Goal: Task Accomplishment & Management: Complete application form

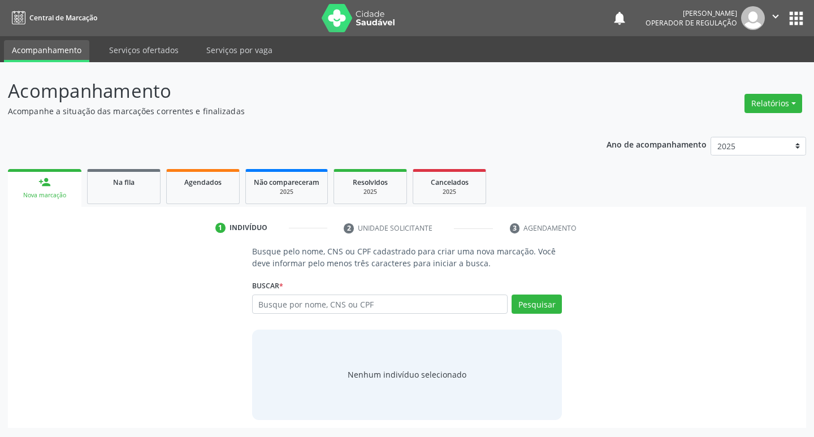
click at [290, 298] on input "text" at bounding box center [380, 303] width 256 height 19
type input "700502516285558"
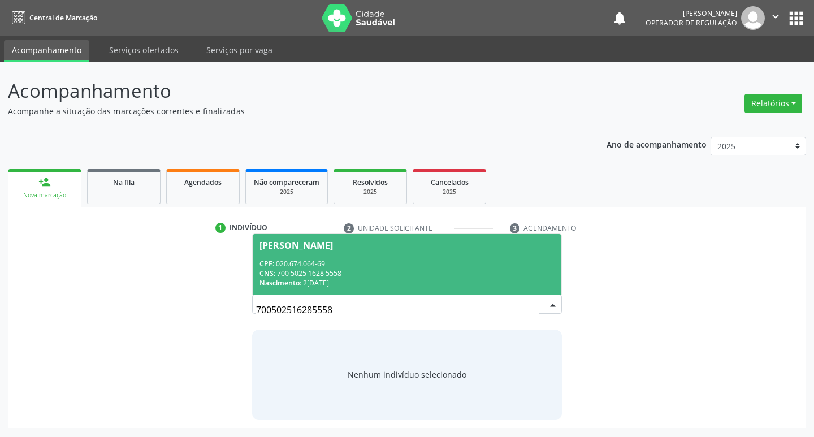
click at [296, 253] on span "[PERSON_NAME] CPF: 020.674.064-69 CNS: 700 5025 1628 5558 Nascimento: 2[DATE]" at bounding box center [407, 264] width 309 height 60
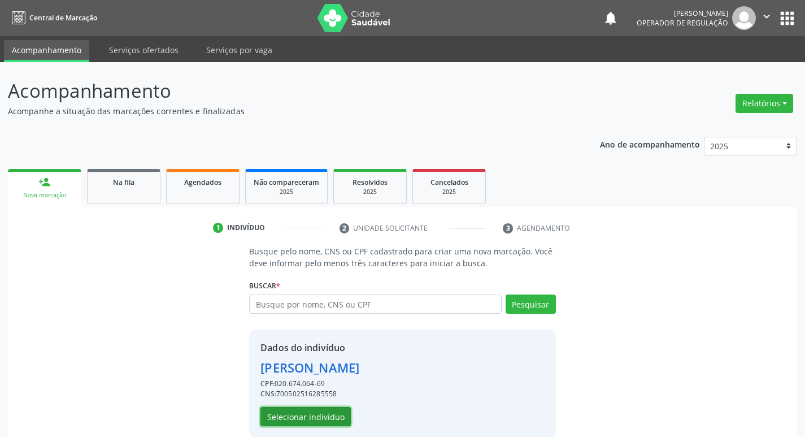
drag, startPoint x: 301, startPoint y: 417, endPoint x: 0, endPoint y: 218, distance: 360.9
click at [301, 416] on button "Selecionar indivíduo" at bounding box center [306, 416] width 90 height 19
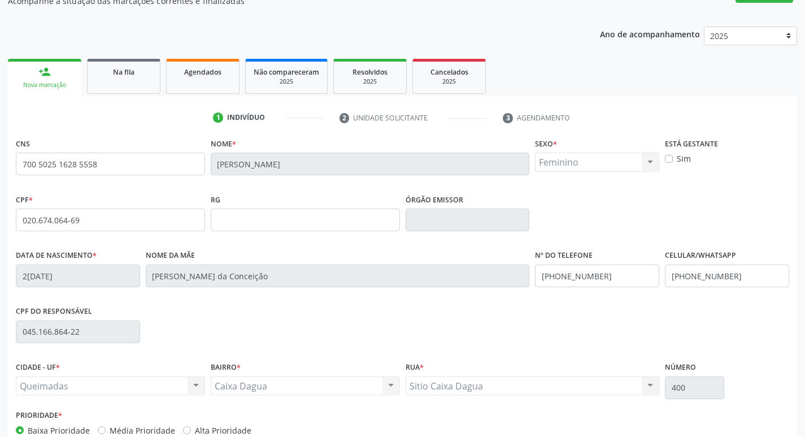
scroll to position [176, 0]
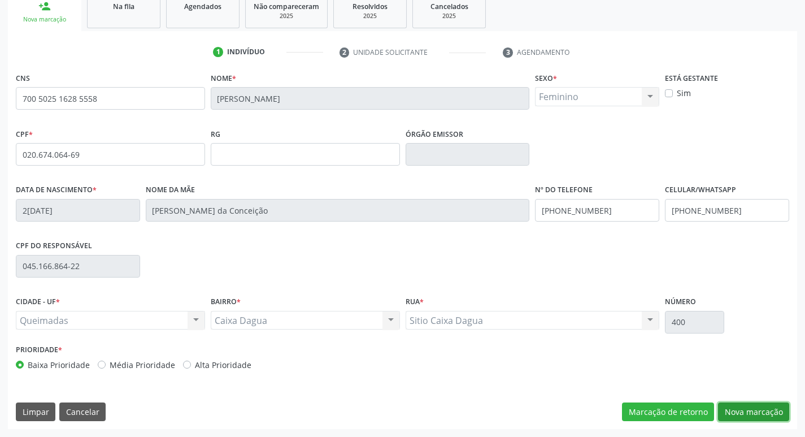
click at [759, 413] on button "Nova marcação" at bounding box center [753, 411] width 71 height 19
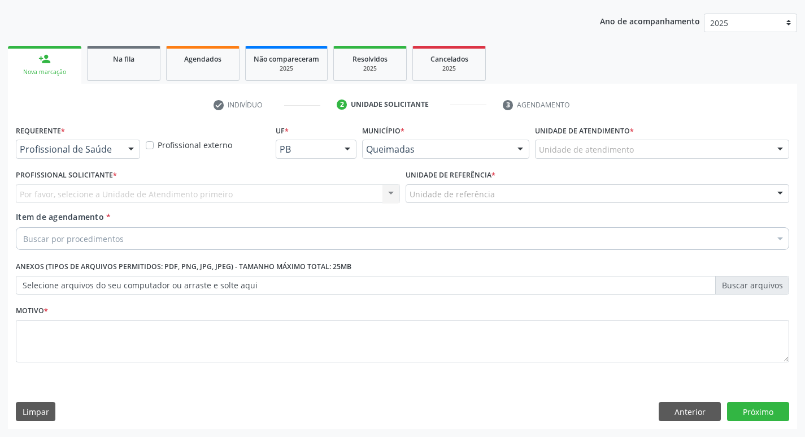
scroll to position [123, 0]
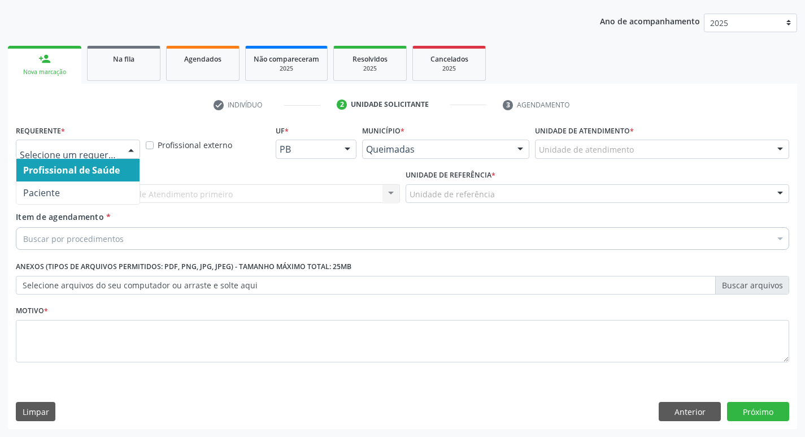
click at [132, 155] on div at bounding box center [131, 149] width 17 height 19
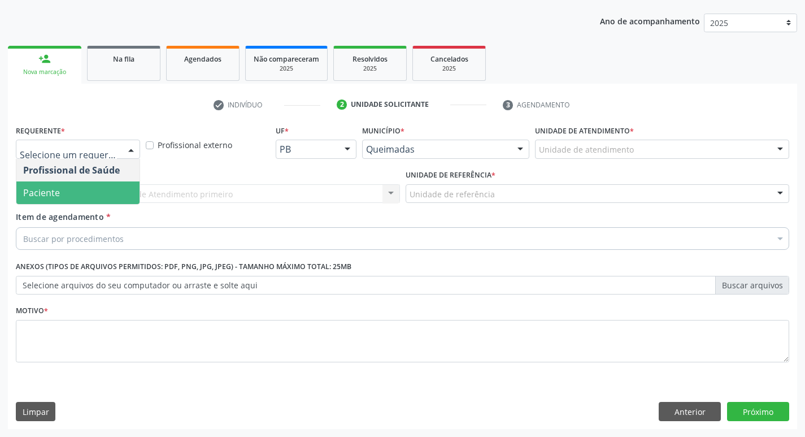
click at [71, 193] on span "Paciente" at bounding box center [77, 192] width 123 height 23
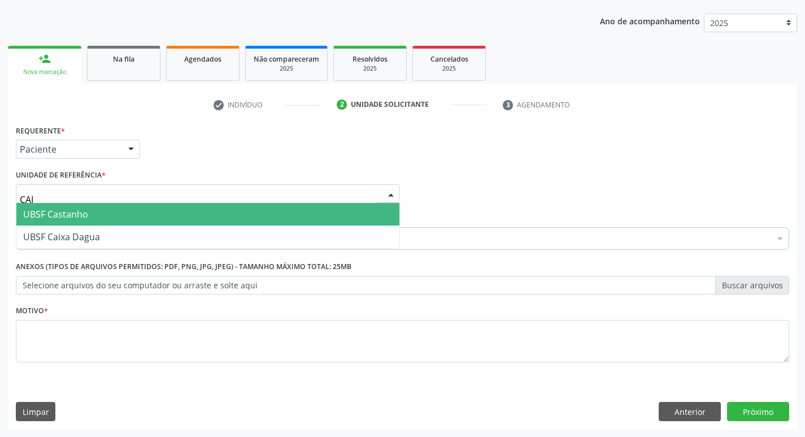
type input "CAIX"
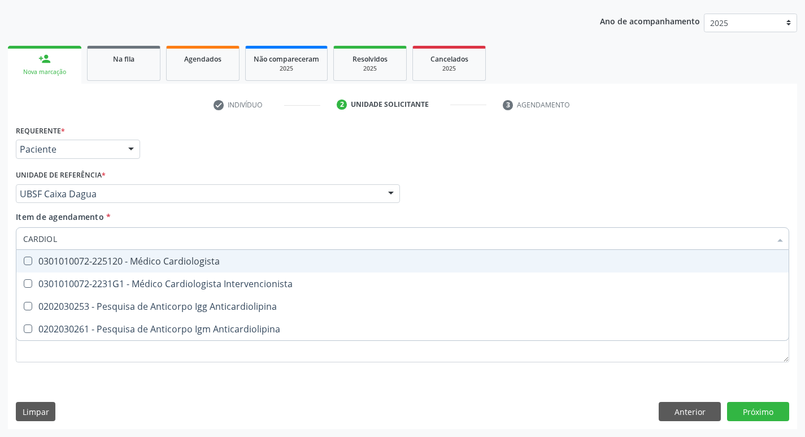
type input "CARDIOLO"
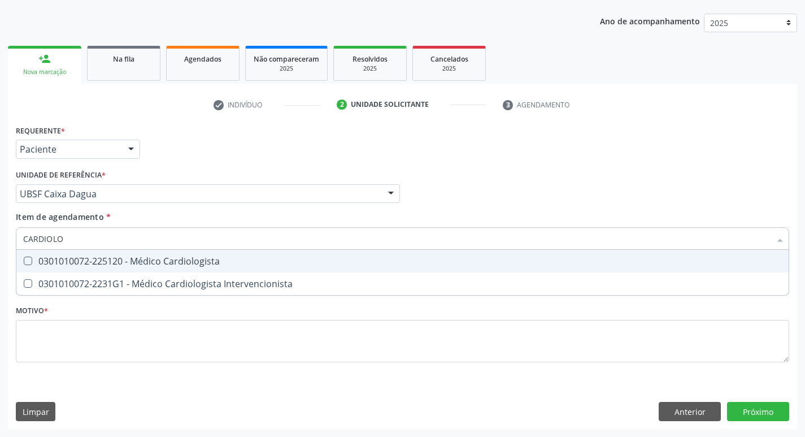
click at [89, 259] on div "0301010072-225120 - Médico Cardiologista" at bounding box center [402, 261] width 759 height 9
checkbox Cardiologista "true"
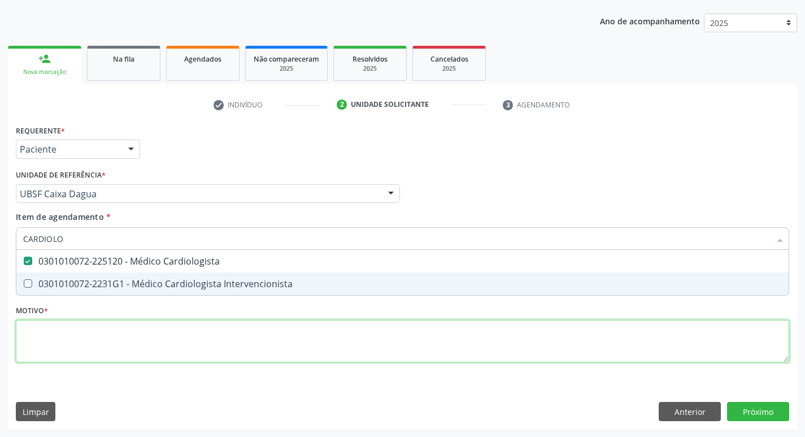
click at [55, 338] on div "Requerente * Paciente Profissional de Saúde Paciente Nenhum resultado encontrad…" at bounding box center [403, 250] width 774 height 256
checkbox Intervencionista "true"
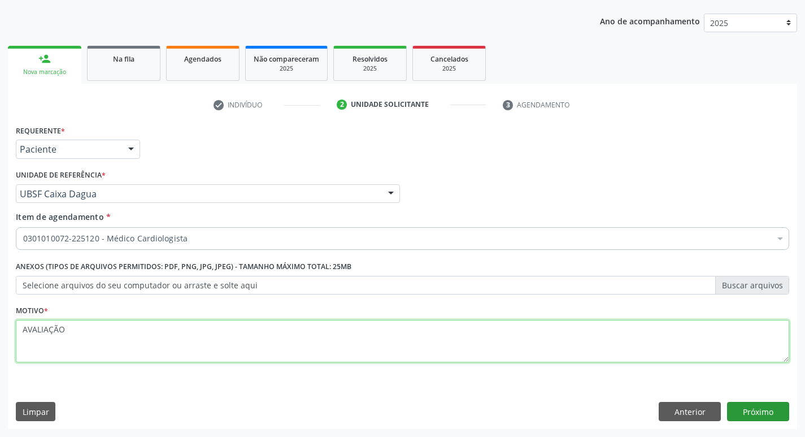
type textarea "AVALIAÇÃO"
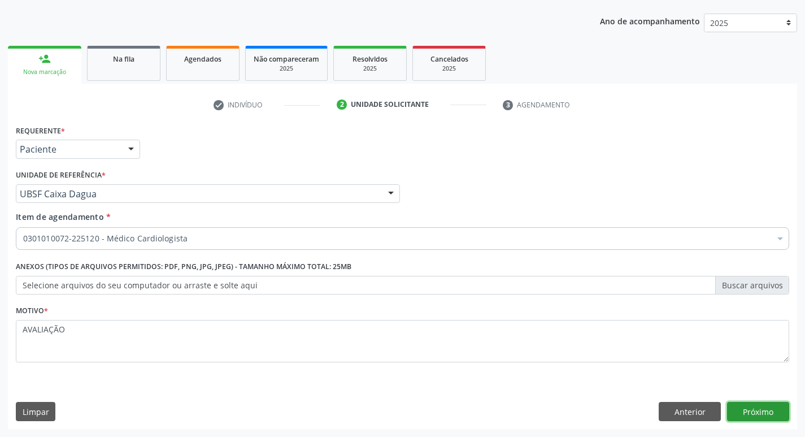
click at [741, 418] on button "Próximo" at bounding box center [758, 411] width 62 height 19
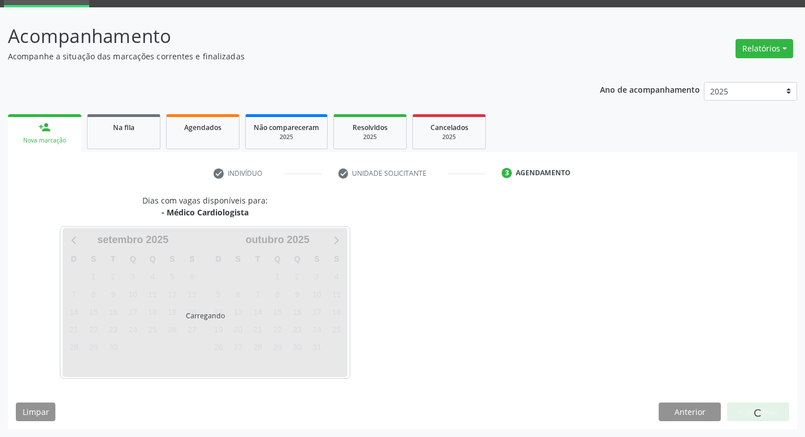
scroll to position [88, 0]
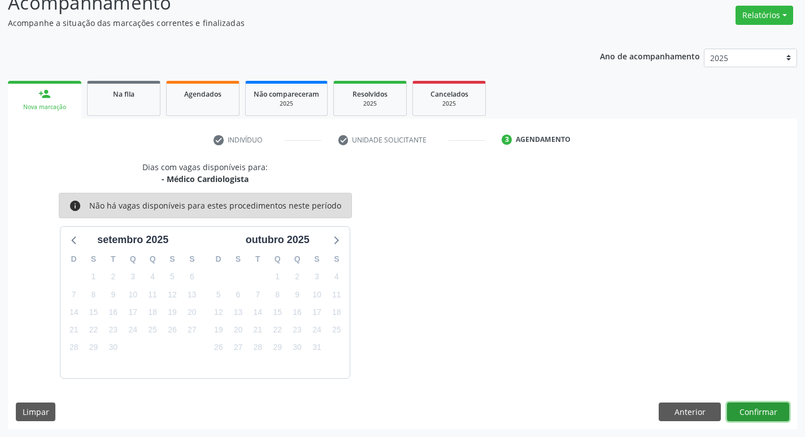
click at [769, 419] on button "Confirmar" at bounding box center [758, 411] width 62 height 19
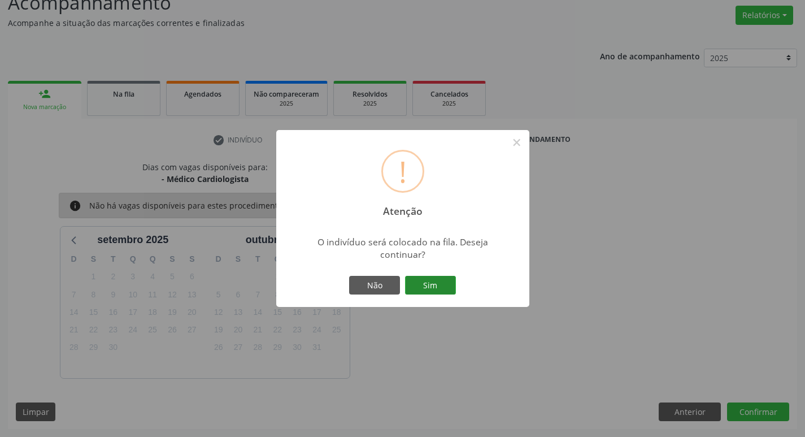
click at [445, 278] on button "Sim" at bounding box center [430, 285] width 51 height 19
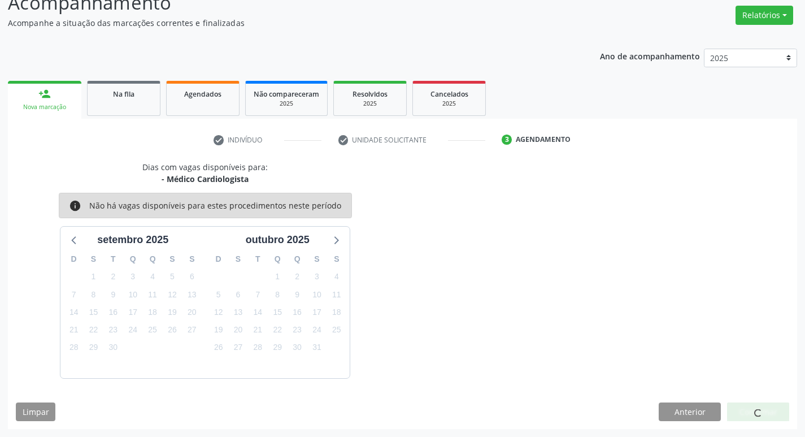
scroll to position [0, 0]
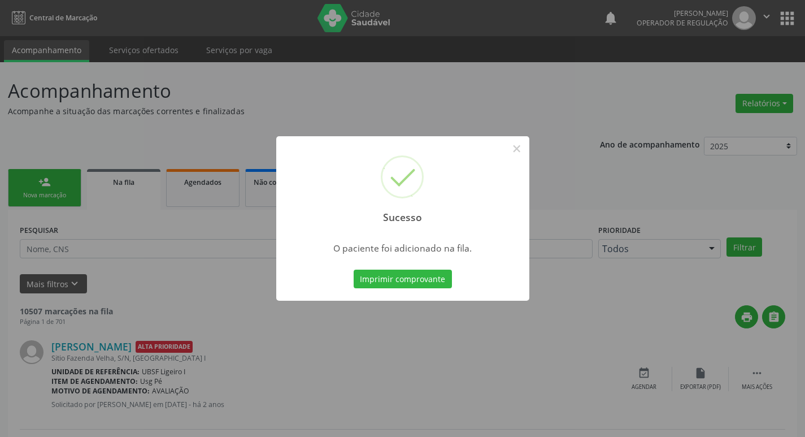
click at [426, 108] on div "Sucesso × O paciente foi adicionado na fila. Imprimir comprovante Cancel" at bounding box center [402, 218] width 805 height 437
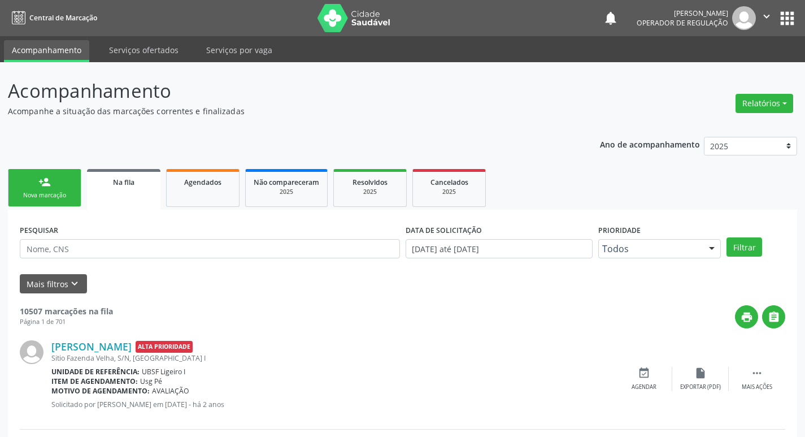
click at [30, 188] on link "person_add Nova marcação" at bounding box center [44, 188] width 73 height 38
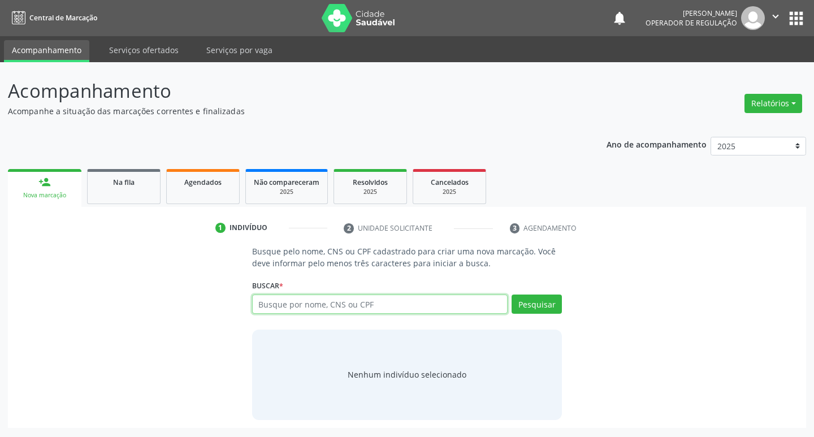
click at [406, 301] on input "text" at bounding box center [380, 303] width 256 height 19
type input "700000990873301"
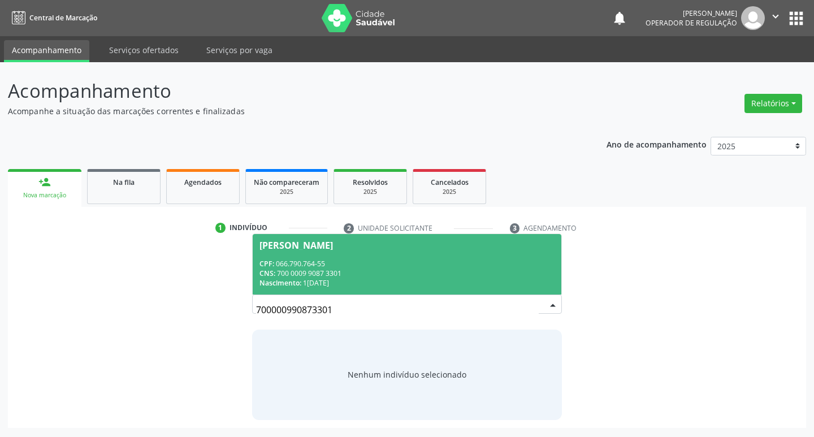
click at [390, 254] on span "[PERSON_NAME] CPF: 066.790.764-55 CNS: 700 0009 9087 3301 Nascimento: 1[DATE]" at bounding box center [407, 264] width 309 height 60
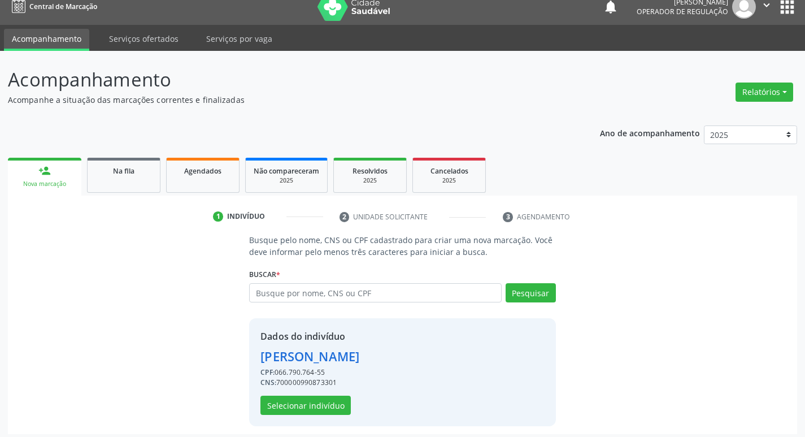
scroll to position [16, 0]
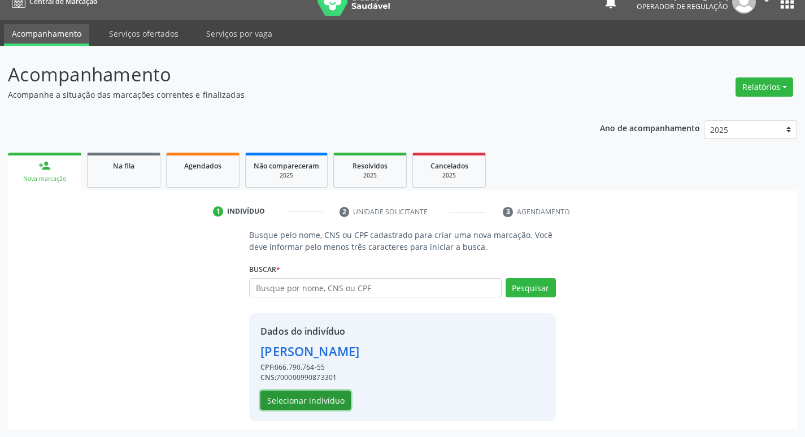
click at [343, 407] on button "Selecionar indivíduo" at bounding box center [306, 399] width 90 height 19
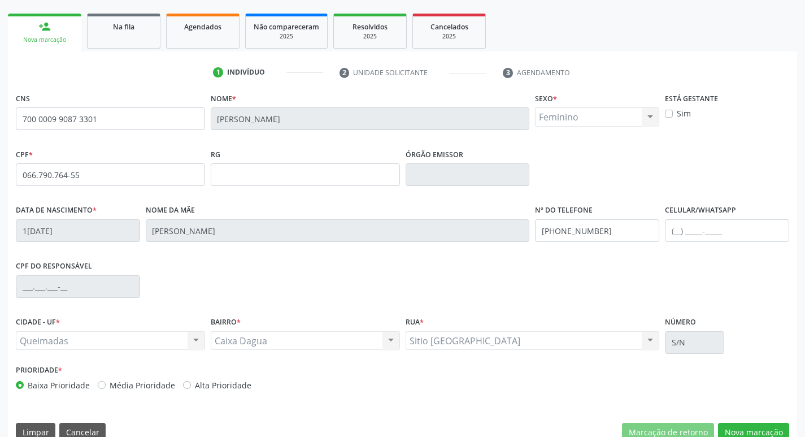
scroll to position [176, 0]
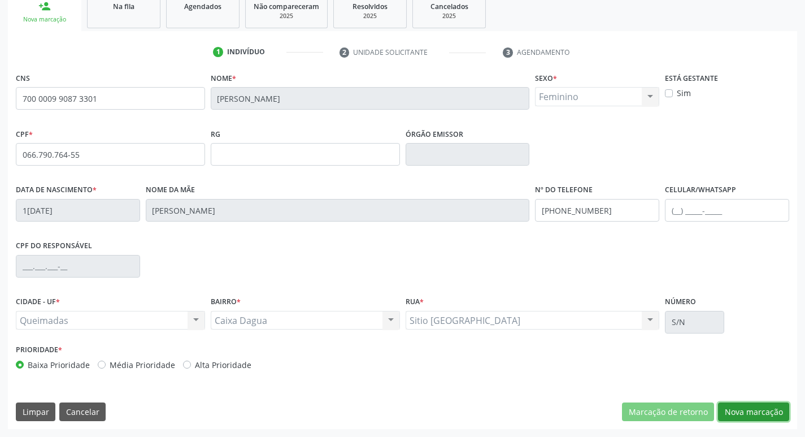
click at [736, 413] on button "Nova marcação" at bounding box center [753, 411] width 71 height 19
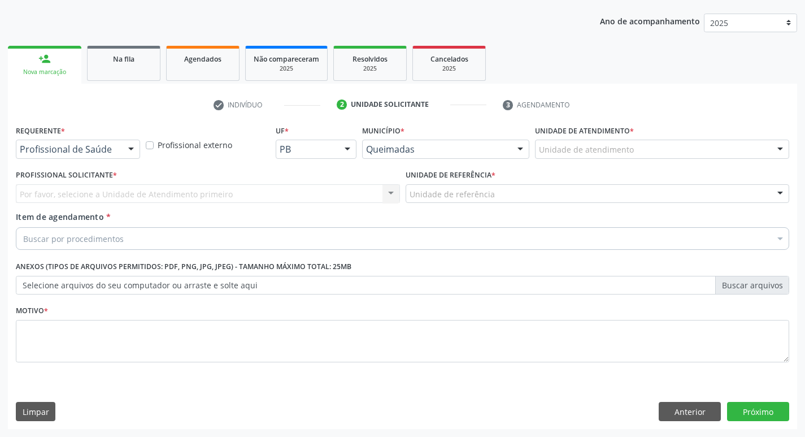
click at [123, 139] on div "Requerente * Profissional de Saúde Profissional de Saúde Paciente Nenhum result…" at bounding box center [78, 140] width 124 height 36
click at [125, 145] on div at bounding box center [131, 149] width 17 height 19
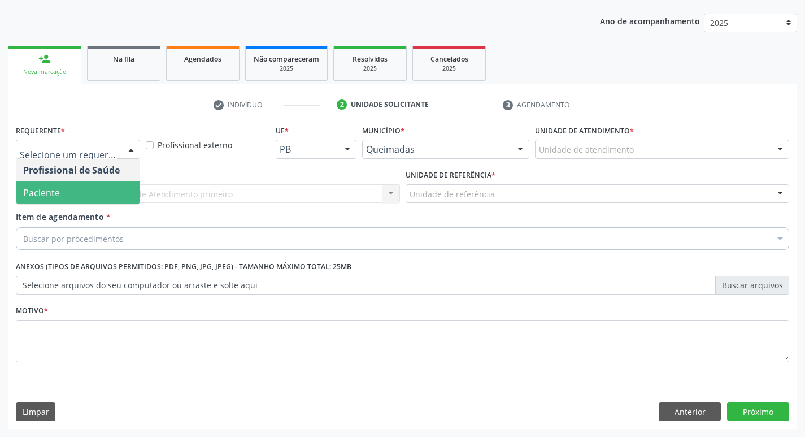
click at [107, 192] on span "Paciente" at bounding box center [77, 192] width 123 height 23
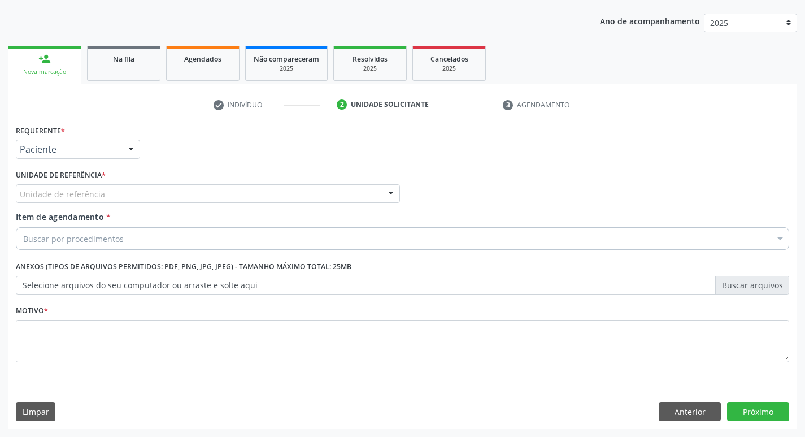
click at [107, 192] on div "Unidade de referência" at bounding box center [208, 193] width 384 height 19
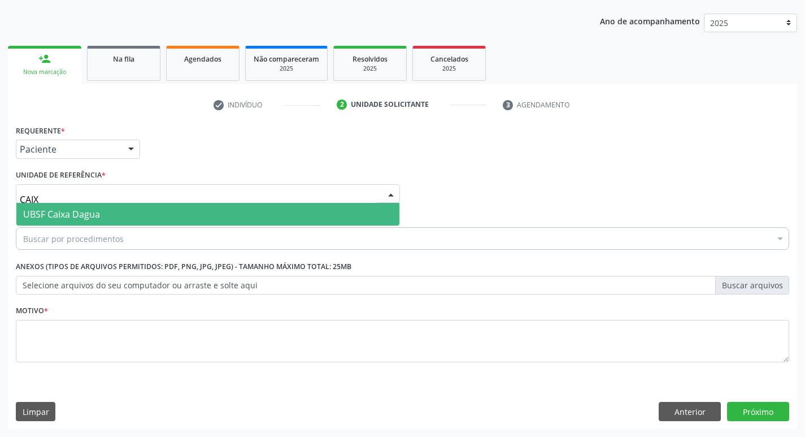
type input "CAIXA"
click at [125, 210] on span "UBSF Caixa Dagua" at bounding box center [207, 214] width 383 height 23
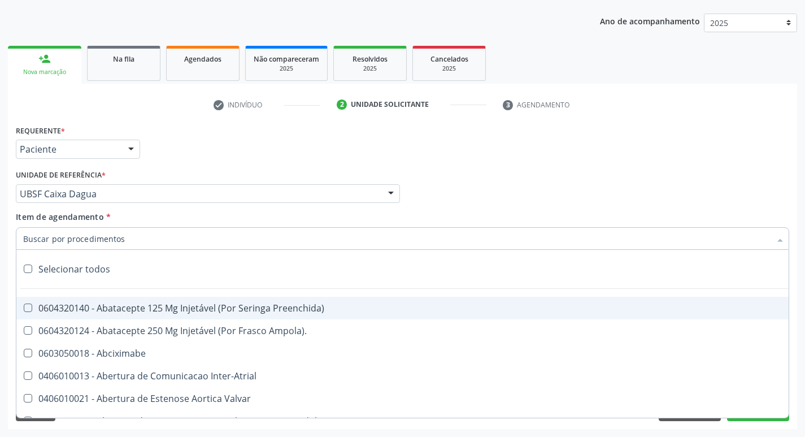
click at [119, 235] on input "Item de agendamento *" at bounding box center [397, 238] width 748 height 23
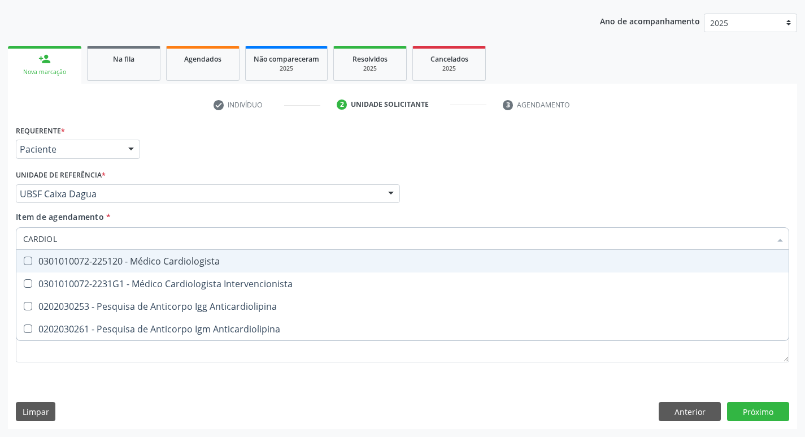
type input "CARDIOLO"
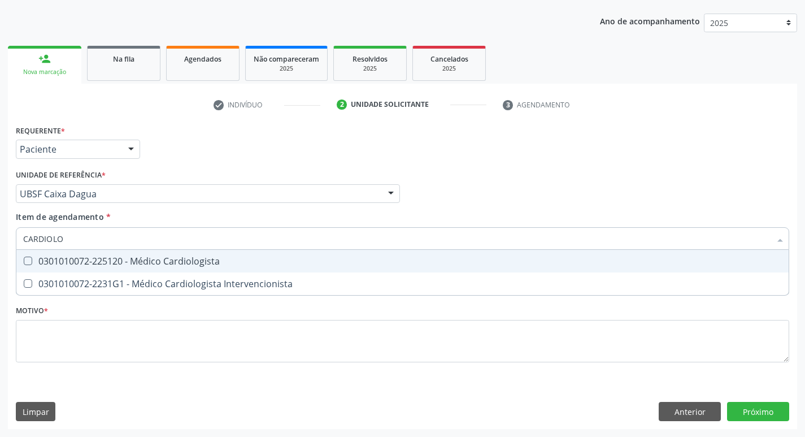
click at [114, 259] on div "0301010072-225120 - Médico Cardiologista" at bounding box center [402, 261] width 759 height 9
checkbox Cardiologista "true"
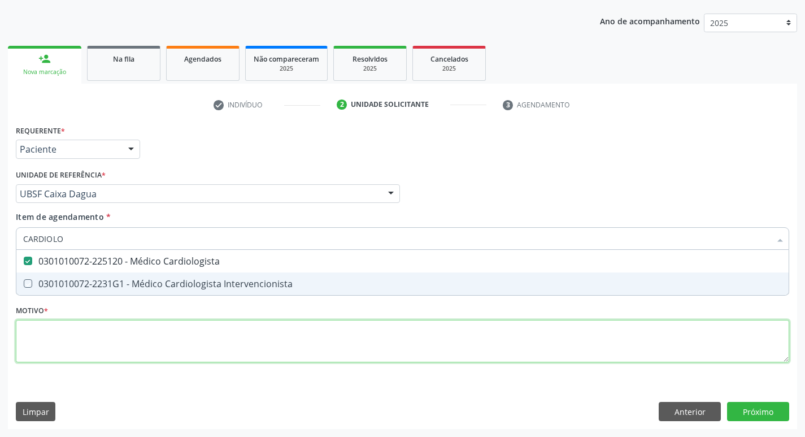
click at [90, 337] on div "Requerente * Paciente Profissional de Saúde Paciente Nenhum resultado encontrad…" at bounding box center [403, 250] width 774 height 256
checkbox Intervencionista "true"
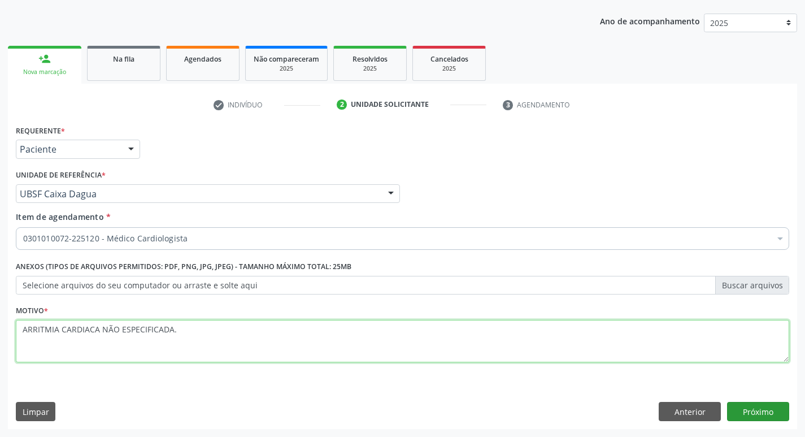
type textarea "ARRITMIA CARDIACA NÃO ESPECIFICADA."
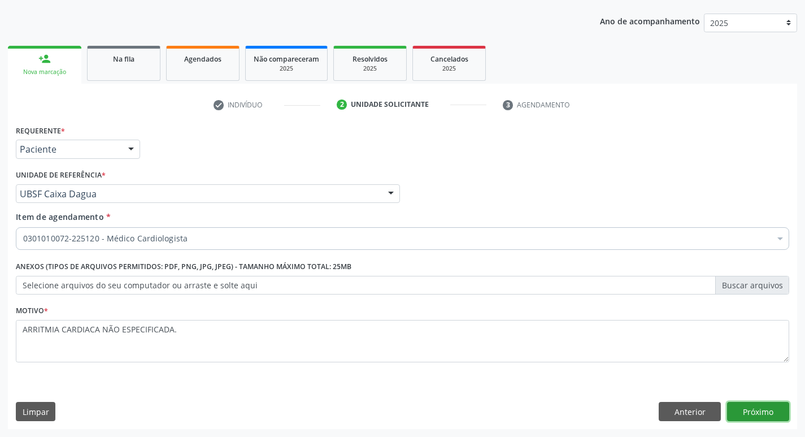
click at [770, 410] on button "Próximo" at bounding box center [758, 411] width 62 height 19
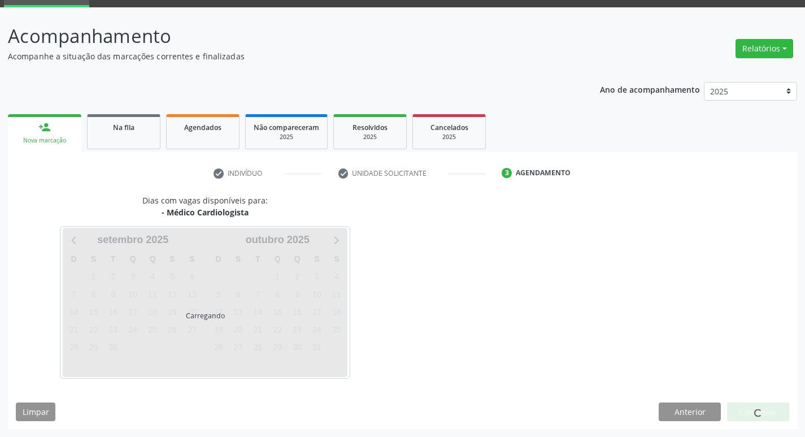
scroll to position [88, 0]
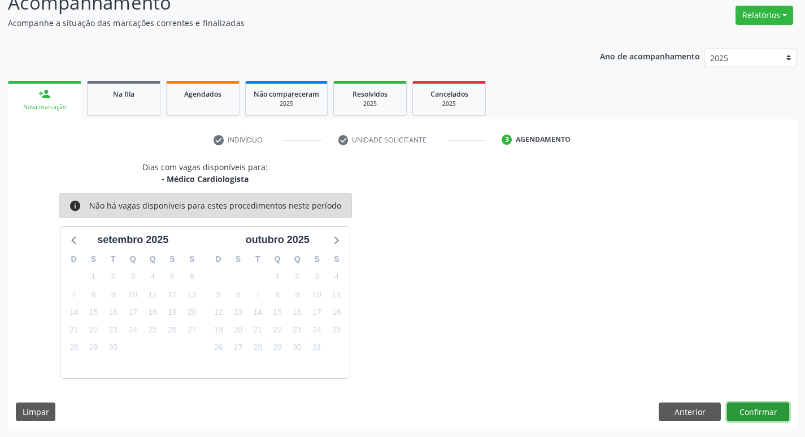
click at [743, 410] on button "Confirmar" at bounding box center [758, 411] width 62 height 19
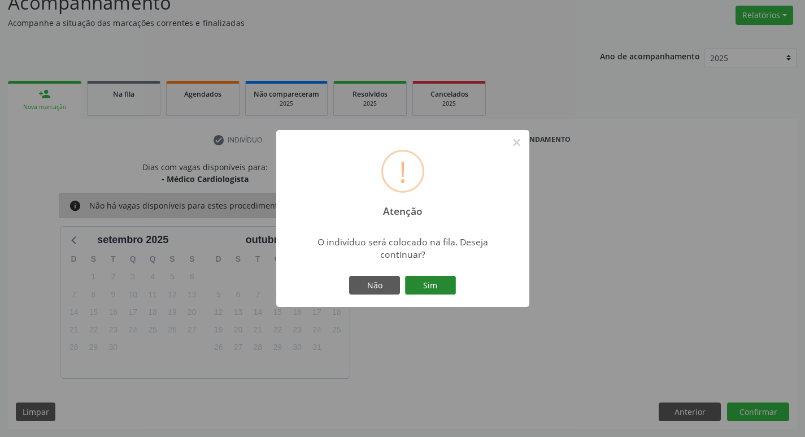
click at [417, 278] on button "Sim" at bounding box center [430, 285] width 51 height 19
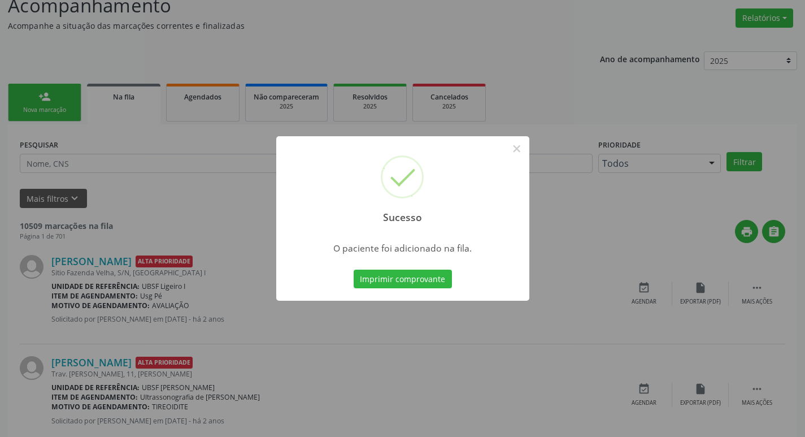
scroll to position [113, 0]
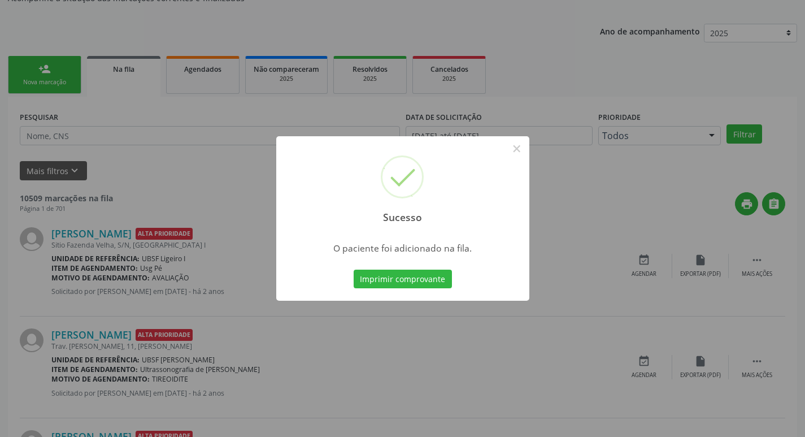
click at [304, 46] on div "Sucesso × O paciente foi adicionado na fila. Imprimir comprovante Cancel" at bounding box center [402, 218] width 805 height 437
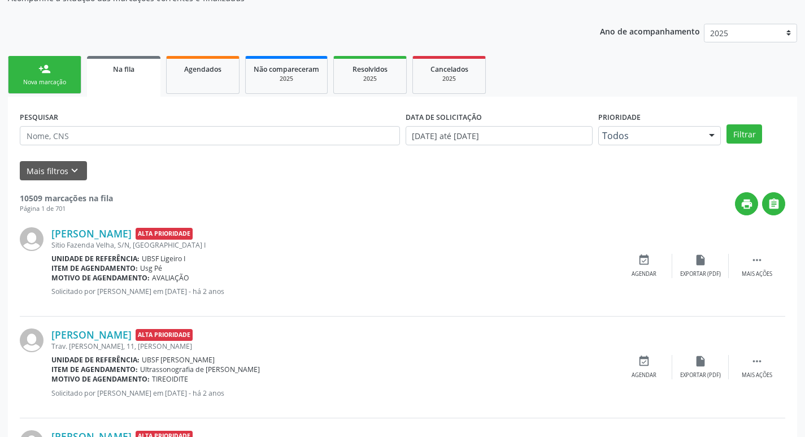
click at [68, 86] on div "Nova marcação" at bounding box center [44, 82] width 57 height 8
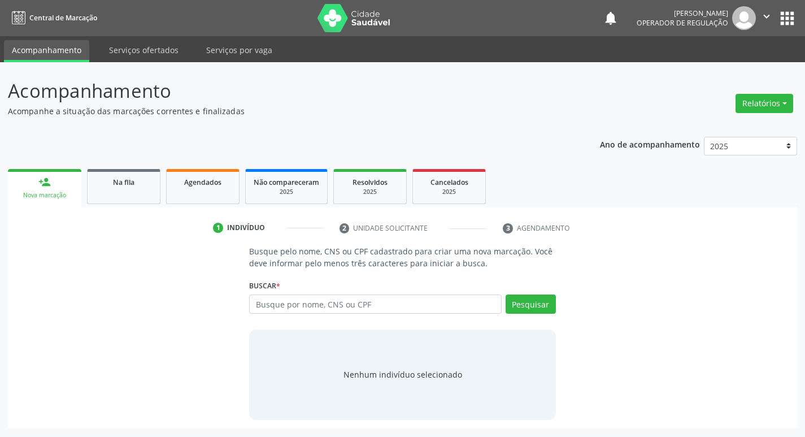
scroll to position [0, 0]
click at [331, 302] on input "text" at bounding box center [380, 303] width 256 height 19
type input "700805970274183"
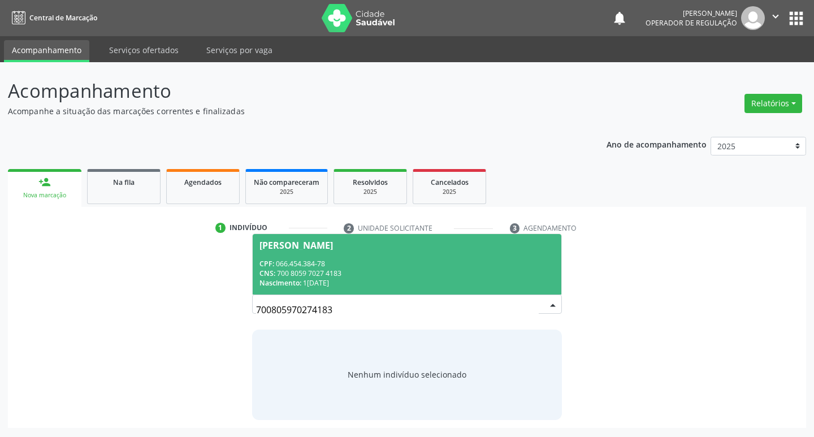
click at [277, 253] on span "[PERSON_NAME] CPF: 066.454.384-78 CNS: 700 8059 7027 4183 Nascimento: 1[DATE]" at bounding box center [407, 264] width 309 height 60
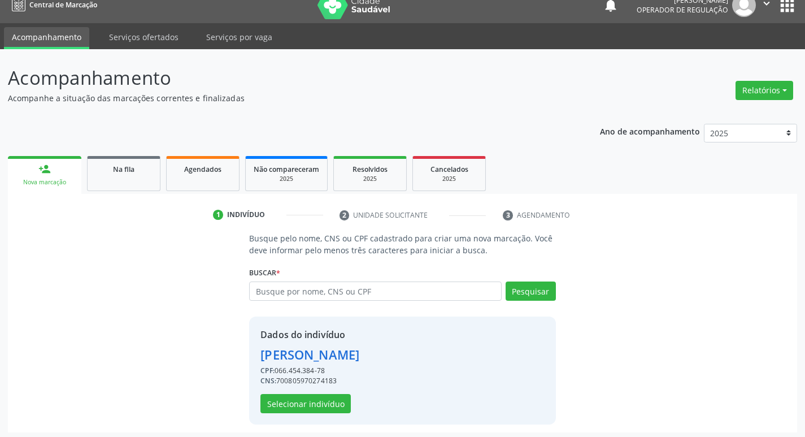
scroll to position [16, 0]
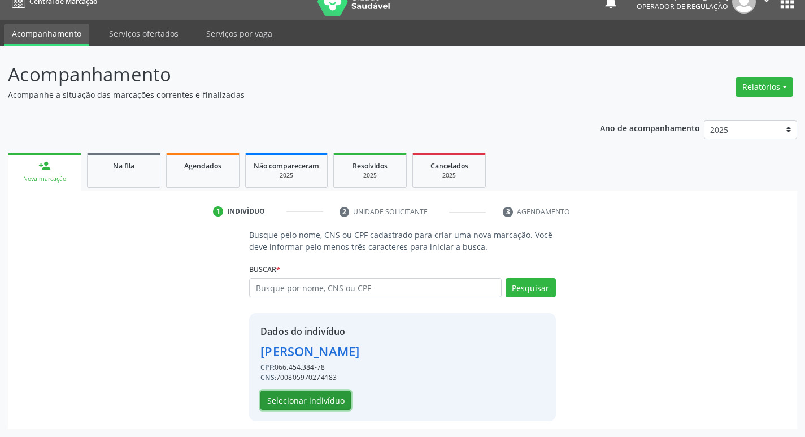
click at [324, 394] on button "Selecionar indivíduo" at bounding box center [306, 399] width 90 height 19
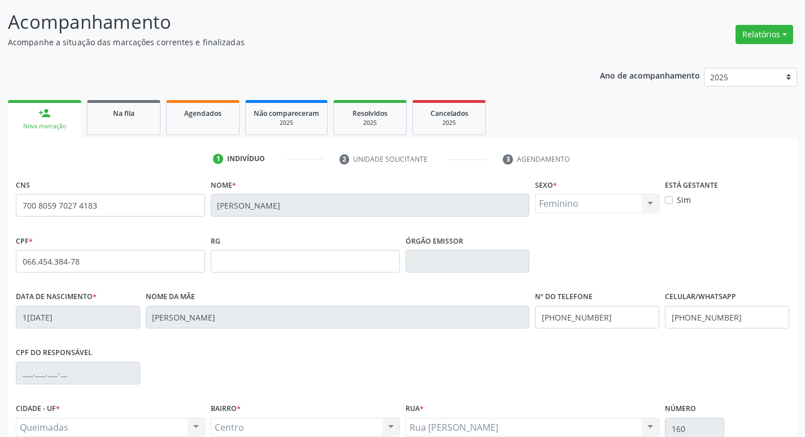
scroll to position [176, 0]
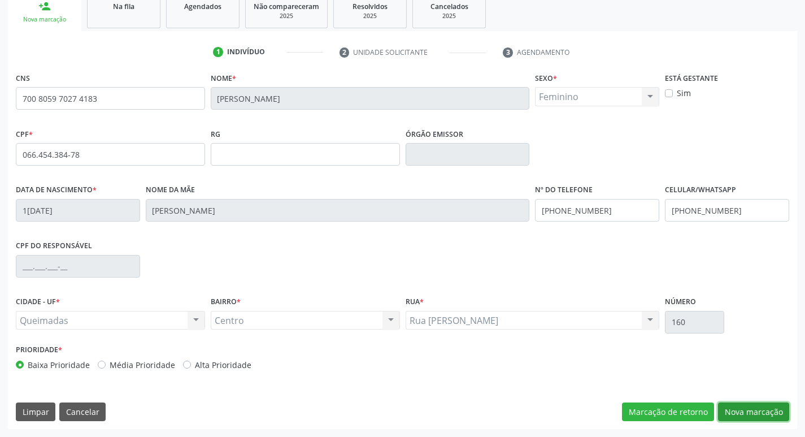
click at [756, 410] on button "Nova marcação" at bounding box center [753, 411] width 71 height 19
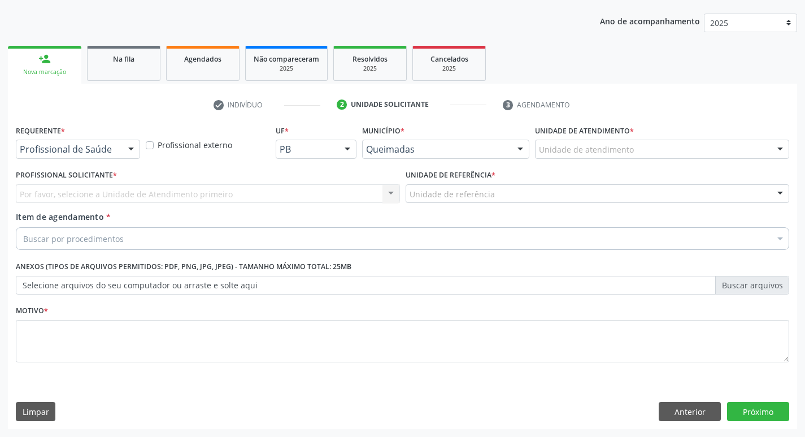
scroll to position [123, 0]
click at [129, 149] on div at bounding box center [131, 149] width 17 height 19
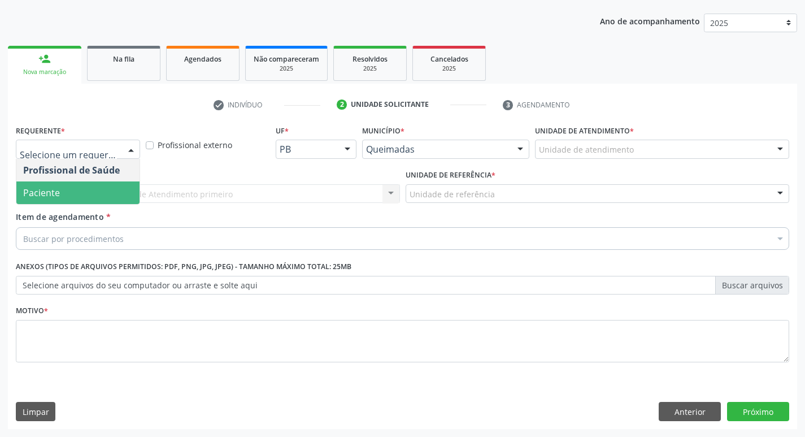
click at [95, 189] on span "Paciente" at bounding box center [77, 192] width 123 height 23
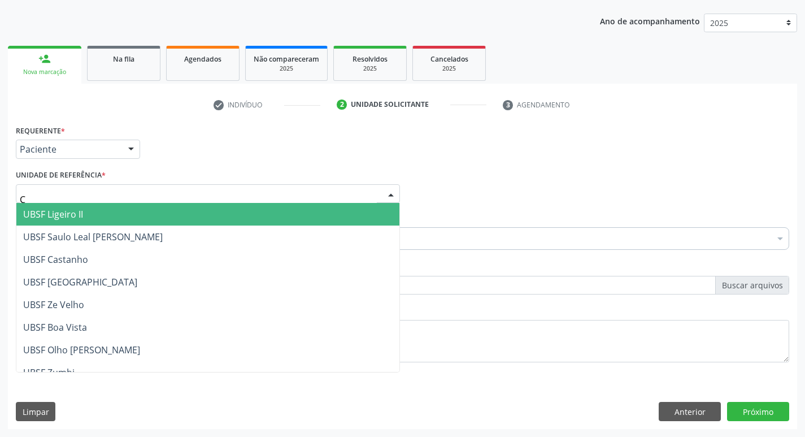
type input "CE"
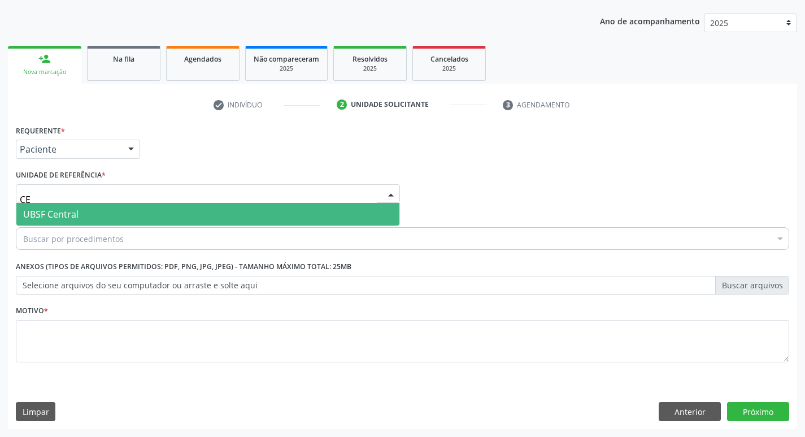
click at [88, 225] on span "UBSF Central" at bounding box center [207, 214] width 383 height 23
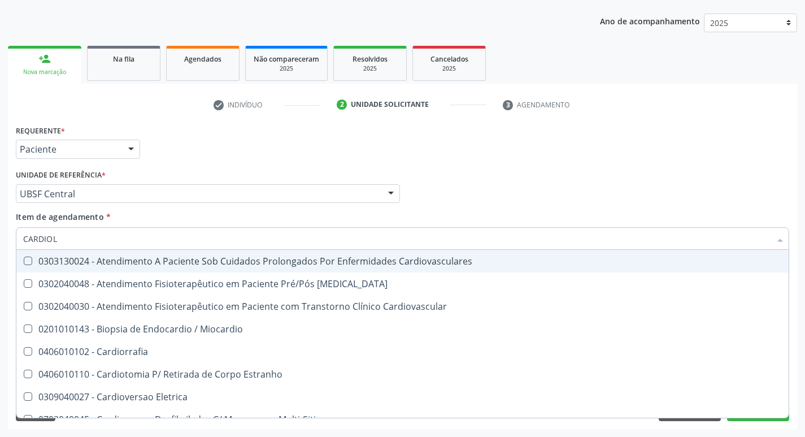
type input "CARDIOLO"
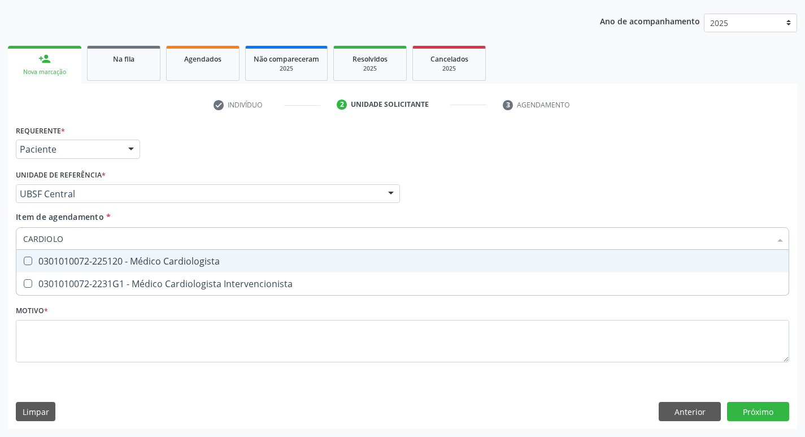
click at [127, 261] on div "0301010072-225120 - Médico Cardiologista" at bounding box center [402, 261] width 759 height 9
checkbox Cardiologista "true"
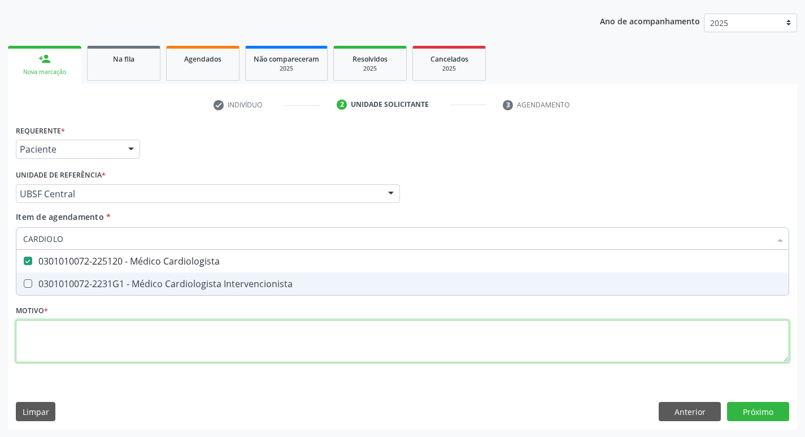
click at [302, 348] on div "Requerente * Paciente Profissional de Saúde Paciente Nenhum resultado encontrad…" at bounding box center [403, 250] width 774 height 256
checkbox Intervencionista "true"
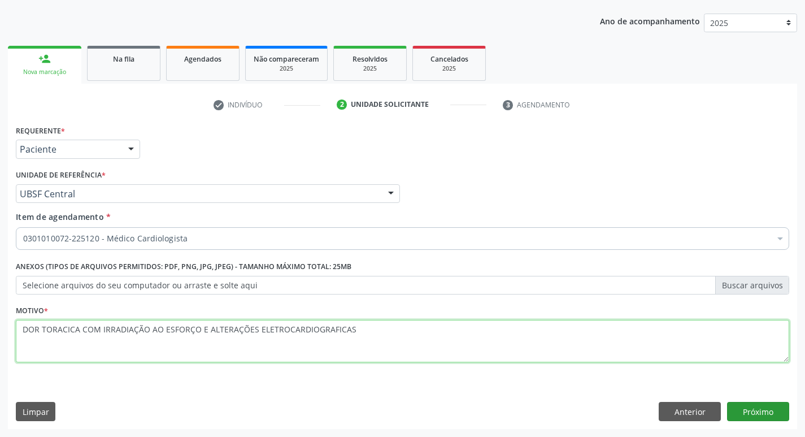
type textarea "DOR TORACICA COM IRRADIAÇÃO AO ESFORÇO E ALTERAÇÕES ELETROCARDIOGRAFICAS"
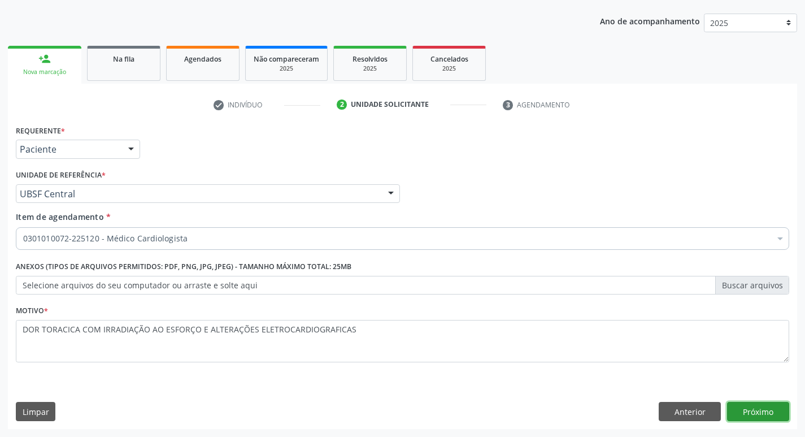
click at [765, 410] on button "Próximo" at bounding box center [758, 411] width 62 height 19
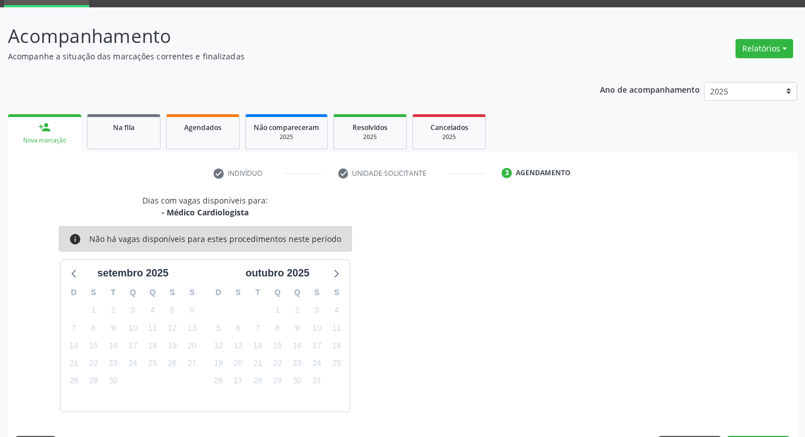
scroll to position [88, 0]
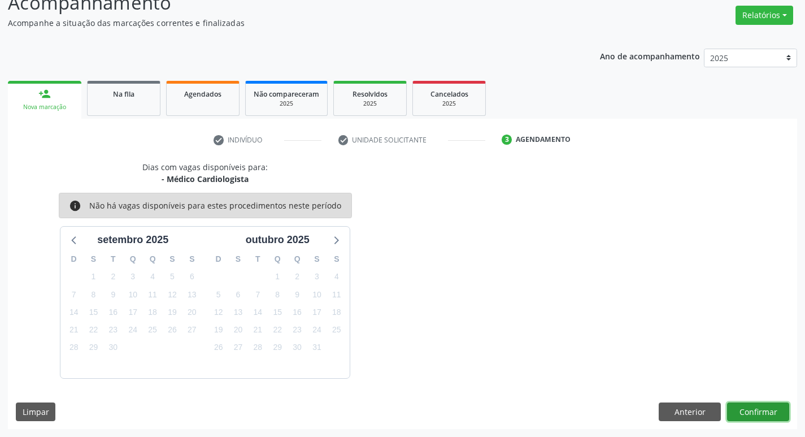
click at [737, 410] on button "Confirmar" at bounding box center [758, 411] width 62 height 19
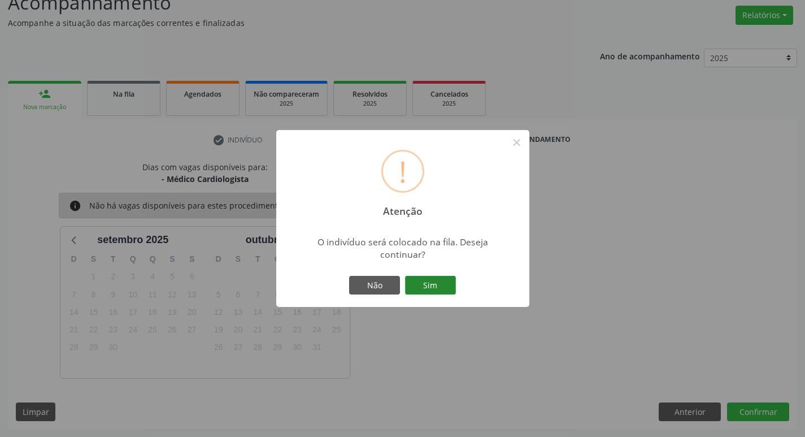
click at [424, 281] on button "Sim" at bounding box center [430, 285] width 51 height 19
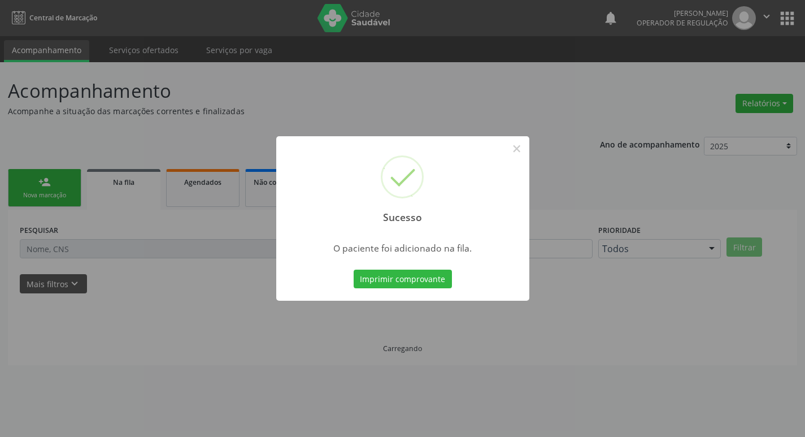
scroll to position [0, 0]
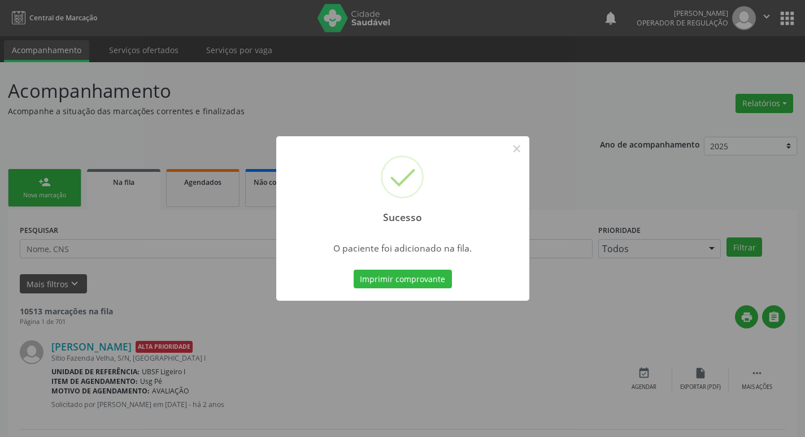
click at [49, 157] on div "Sucesso × O paciente foi adicionado na fila. Imprimir comprovante Cancel" at bounding box center [402, 218] width 805 height 437
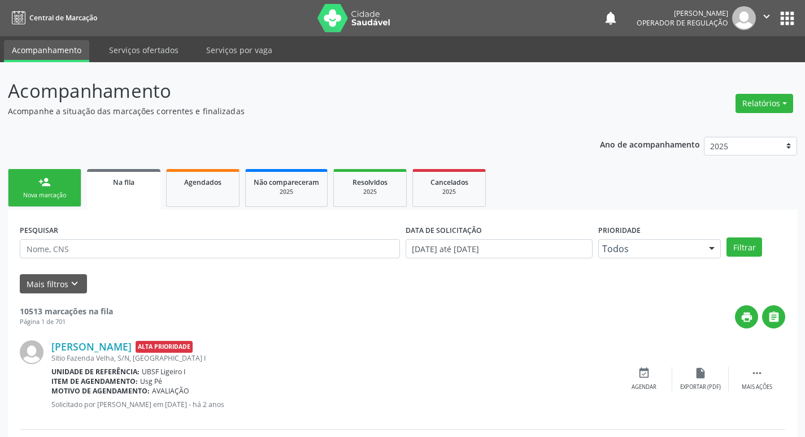
click at [41, 190] on link "person_add Nova marcação" at bounding box center [44, 188] width 73 height 38
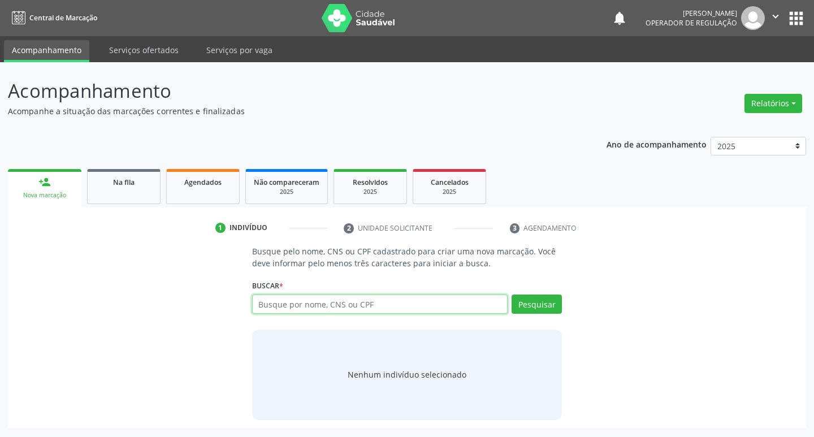
click at [316, 299] on input "text" at bounding box center [380, 303] width 256 height 19
type input "701809299823079"
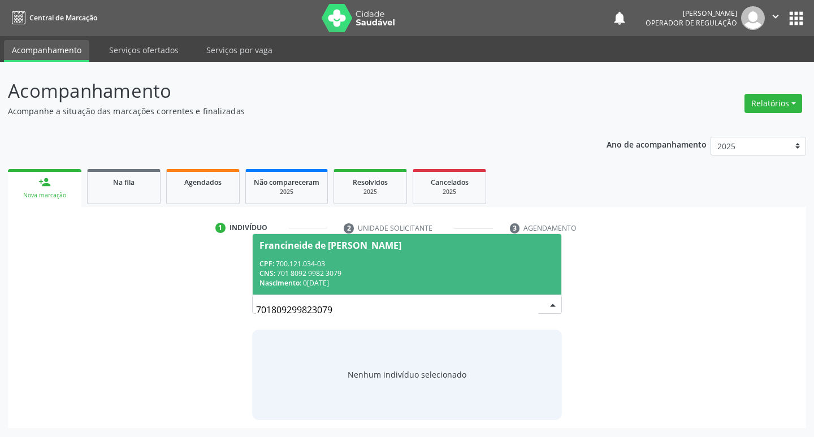
click at [432, 237] on span "Francineide de [PERSON_NAME] CPF: 700.121.034-03 CNS: 701 8092 9982 3079 Nascim…" at bounding box center [407, 264] width 309 height 60
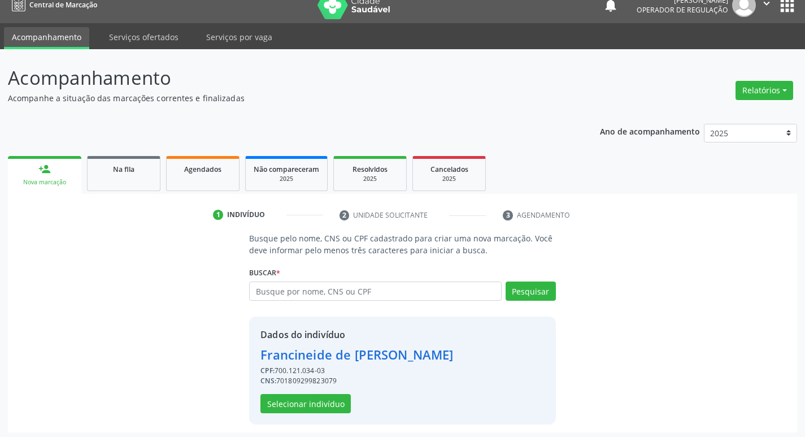
scroll to position [16, 0]
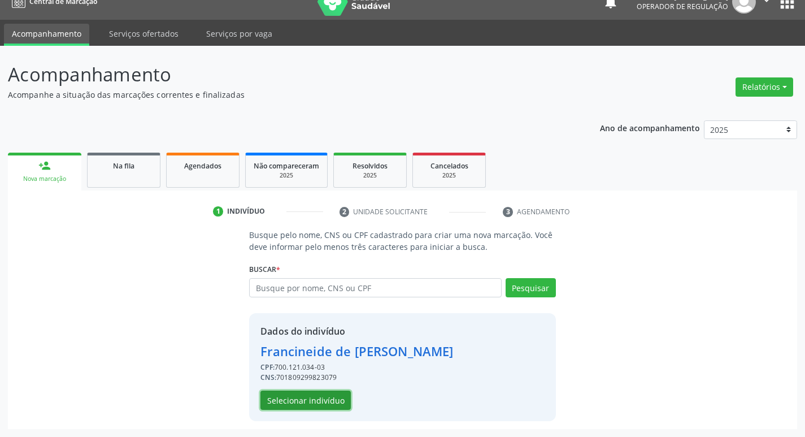
click at [305, 401] on button "Selecionar indivíduo" at bounding box center [306, 399] width 90 height 19
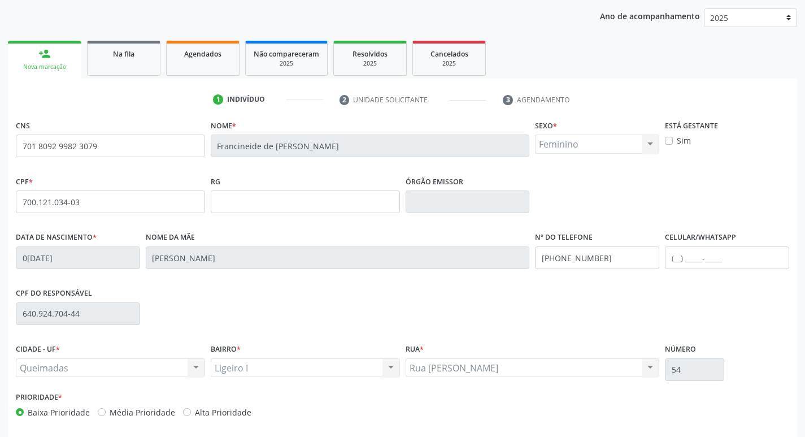
scroll to position [176, 0]
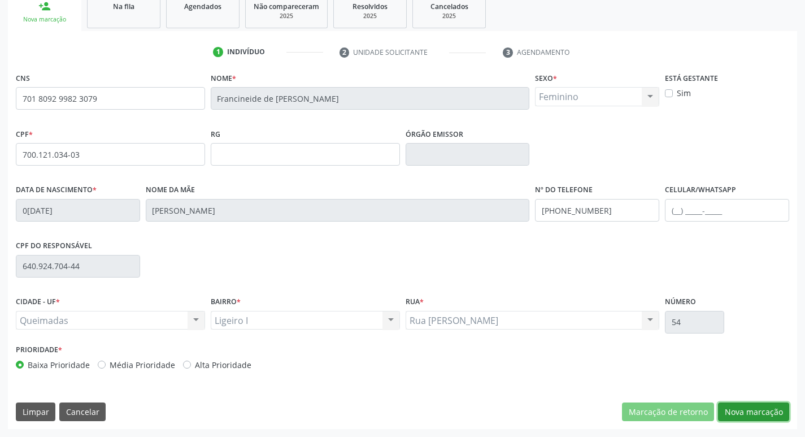
click at [745, 415] on button "Nova marcação" at bounding box center [753, 411] width 71 height 19
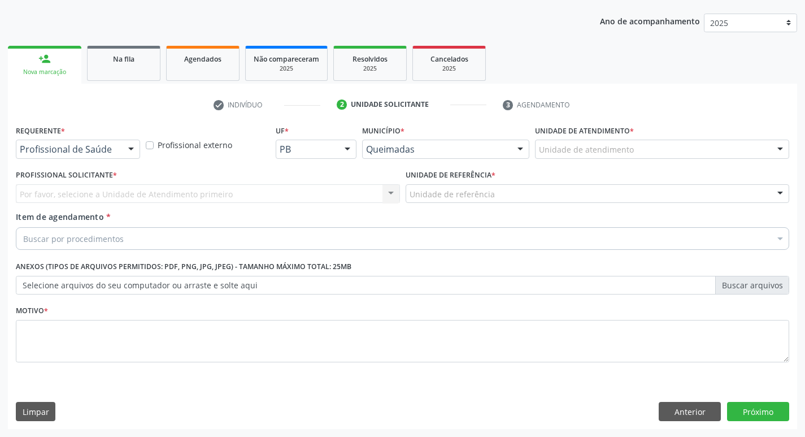
scroll to position [123, 0]
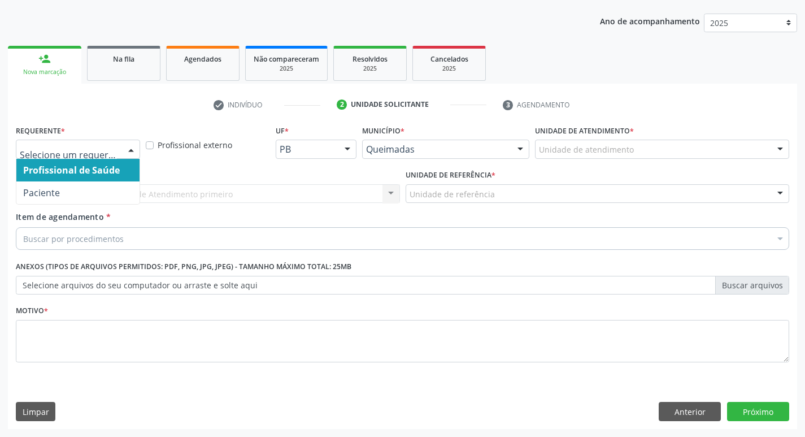
click at [130, 142] on div at bounding box center [131, 149] width 17 height 19
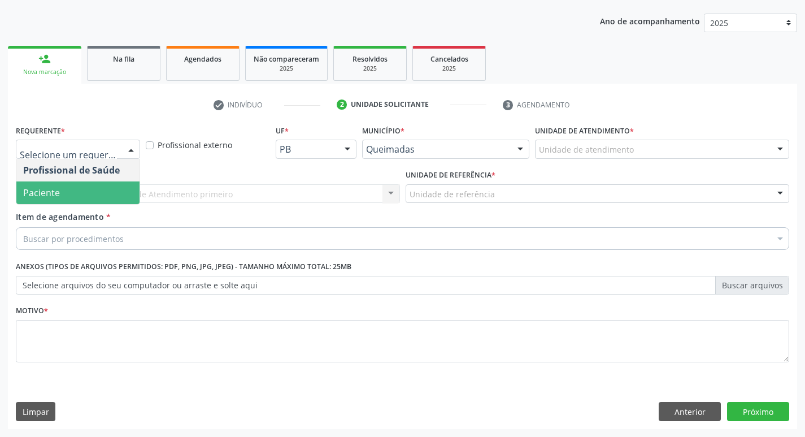
click at [122, 184] on span "Paciente" at bounding box center [77, 192] width 123 height 23
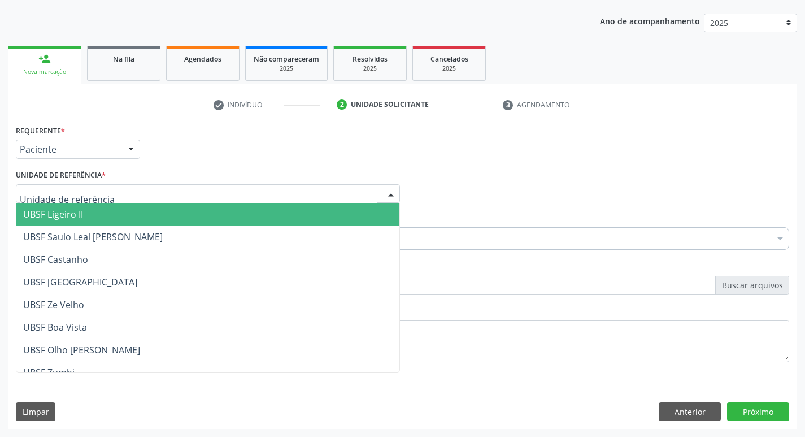
click at [112, 203] on div "UBSF Ligeiro II UBSF Saulo Leal [PERSON_NAME] UBSF Castanho UBSF [GEOGRAPHIC_DA…" at bounding box center [208, 193] width 384 height 19
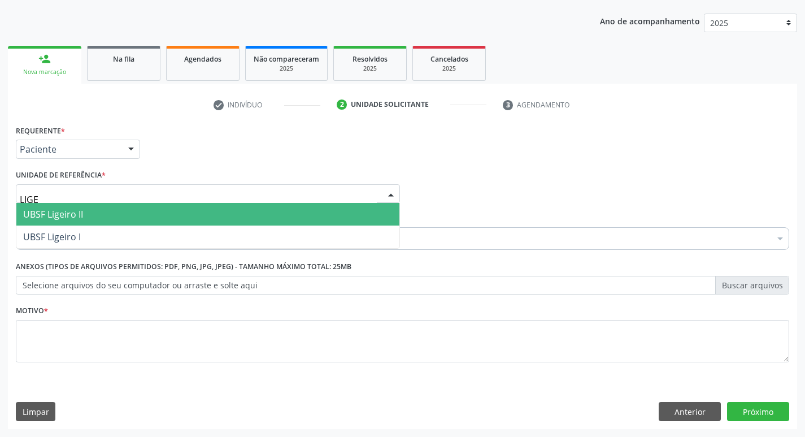
type input "LIGEI"
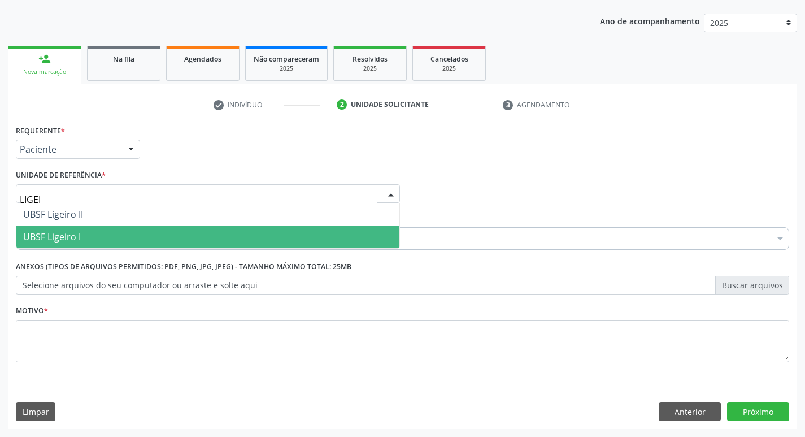
click at [99, 230] on span "UBSF Ligeiro I" at bounding box center [207, 236] width 383 height 23
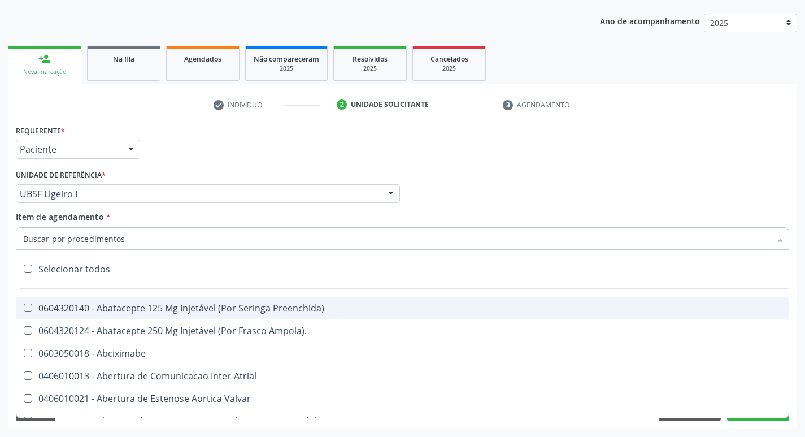
click at [154, 245] on div at bounding box center [403, 238] width 774 height 23
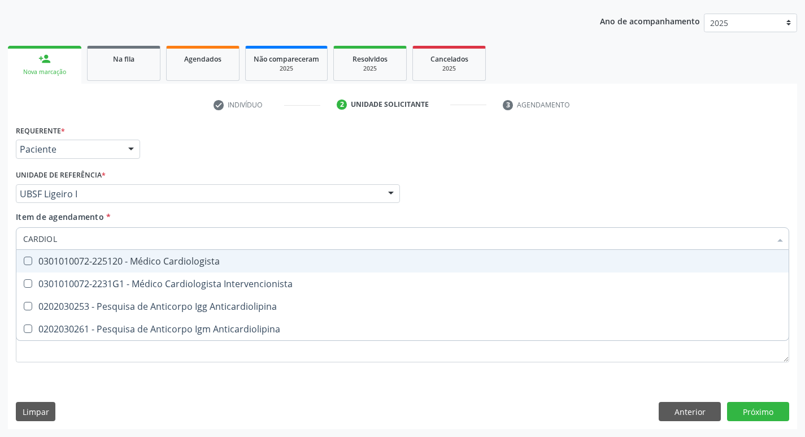
type input "CARDIOLO"
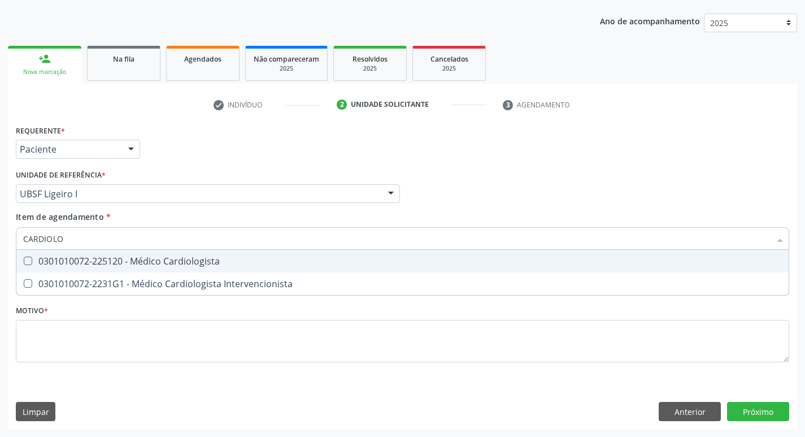
click at [155, 259] on div "0301010072-225120 - Médico Cardiologista" at bounding box center [402, 261] width 759 height 9
checkbox Cardiologista "true"
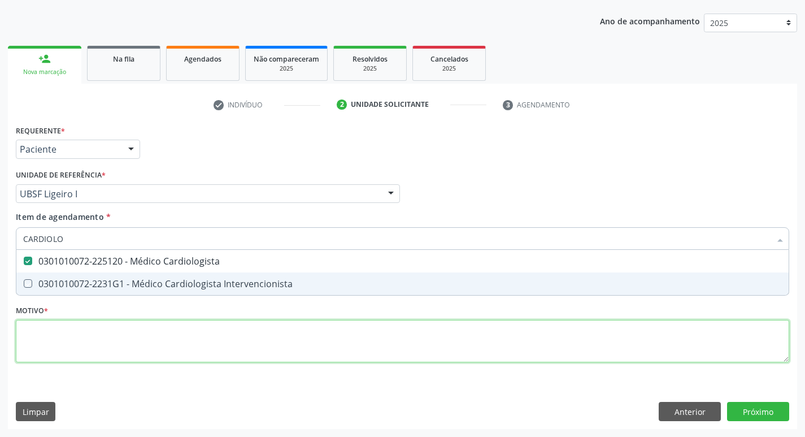
click at [95, 348] on div "Requerente * Paciente Profissional de Saúde Paciente Nenhum resultado encontrad…" at bounding box center [403, 250] width 774 height 256
checkbox Intervencionista "true"
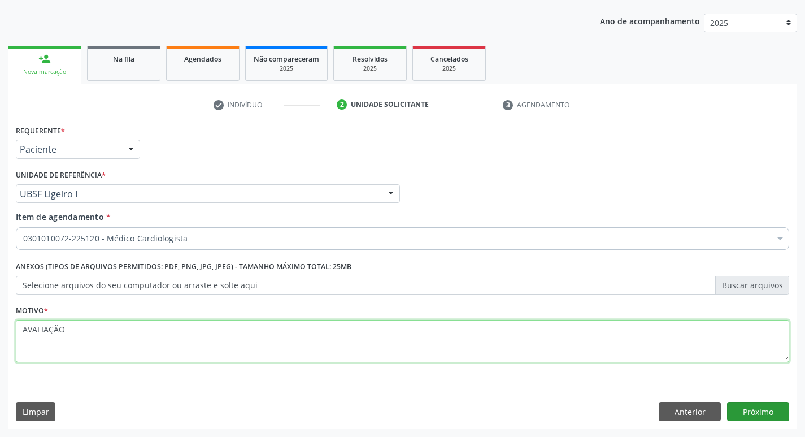
type textarea "AVALIAÇÃO"
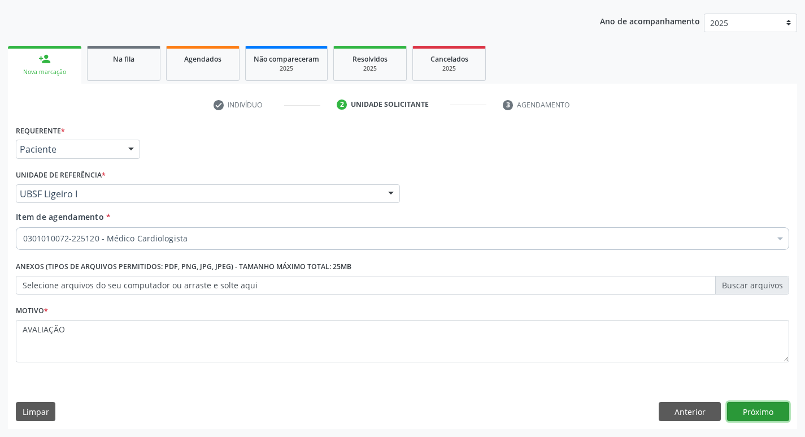
click at [749, 409] on button "Próximo" at bounding box center [758, 411] width 62 height 19
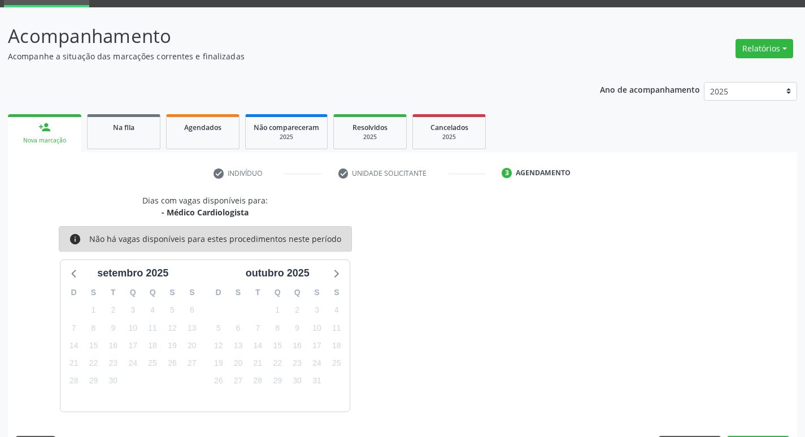
scroll to position [88, 0]
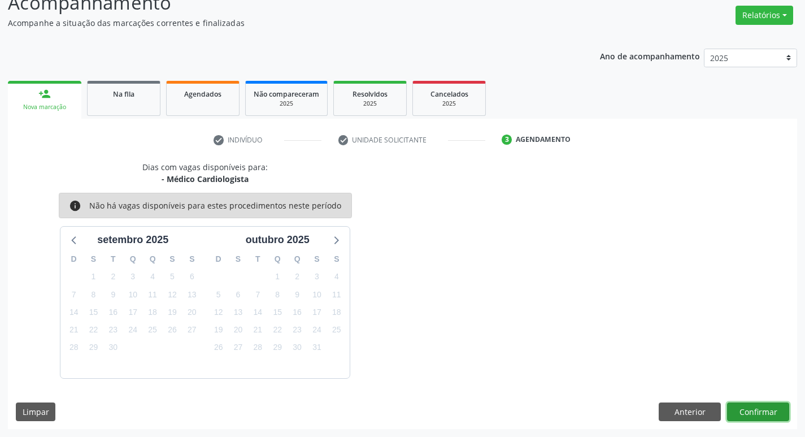
click at [779, 414] on button "Confirmar" at bounding box center [758, 411] width 62 height 19
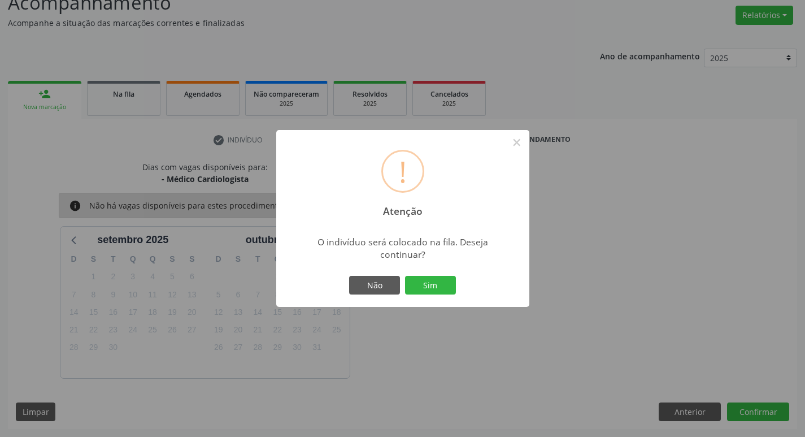
click at [446, 274] on div "Não Sim" at bounding box center [403, 286] width 112 height 24
click at [446, 285] on button "Sim" at bounding box center [430, 285] width 51 height 19
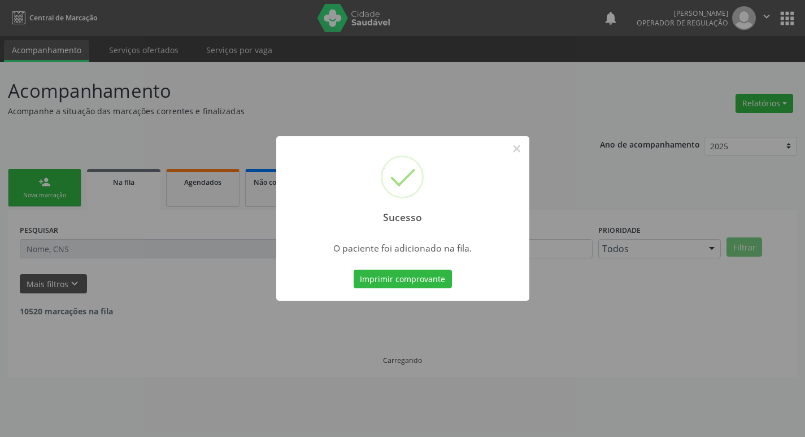
scroll to position [0, 0]
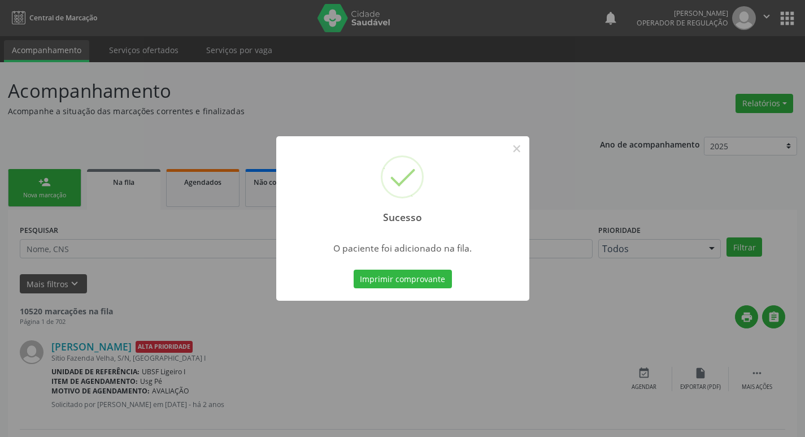
click at [419, 102] on div "Sucesso × O paciente foi adicionado na fila. Imprimir comprovante Cancel" at bounding box center [402, 218] width 805 height 437
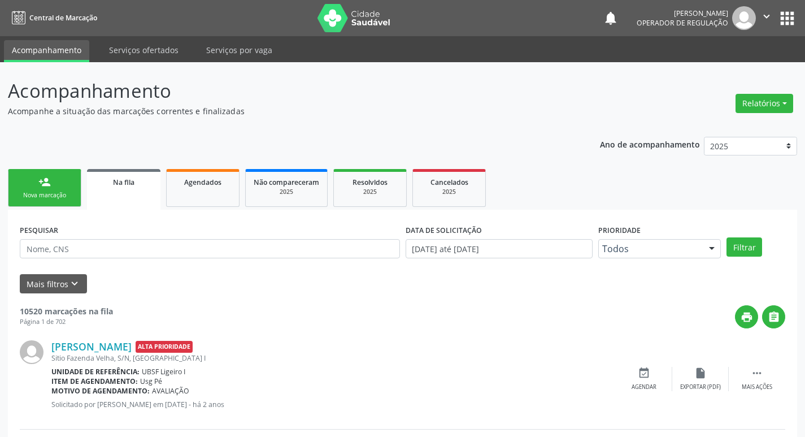
click at [774, 12] on button "" at bounding box center [766, 18] width 21 height 24
click at [741, 72] on link "Sair" at bounding box center [738, 69] width 78 height 16
